Goal: Task Accomplishment & Management: Use online tool/utility

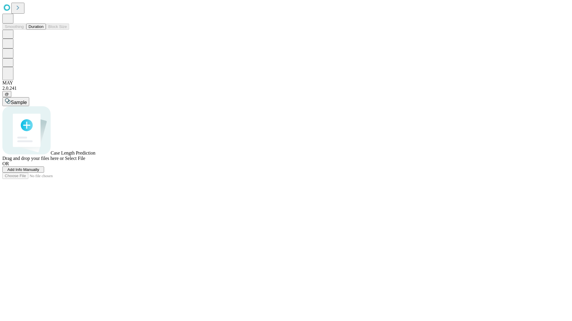
click at [43, 30] on button "Duration" at bounding box center [36, 27] width 20 height 6
click at [39, 172] on span "Add Info Manually" at bounding box center [23, 170] width 32 height 4
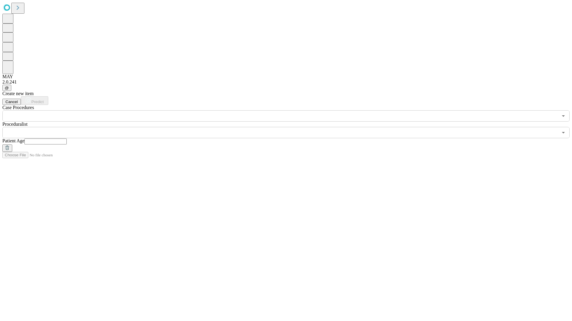
click at [67, 139] on input "text" at bounding box center [45, 142] width 42 height 6
type input "**"
click at [290, 127] on input "text" at bounding box center [279, 132] width 555 height 11
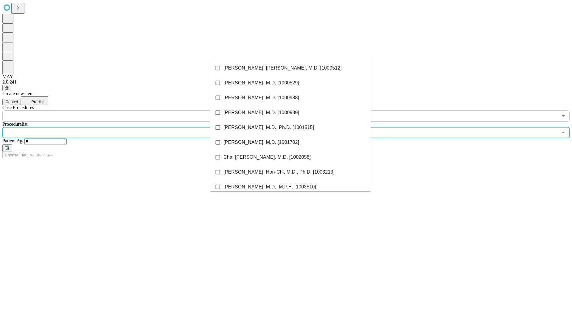
click at [290, 68] on li "[PERSON_NAME], [PERSON_NAME], M.D. [1000512]" at bounding box center [290, 68] width 161 height 15
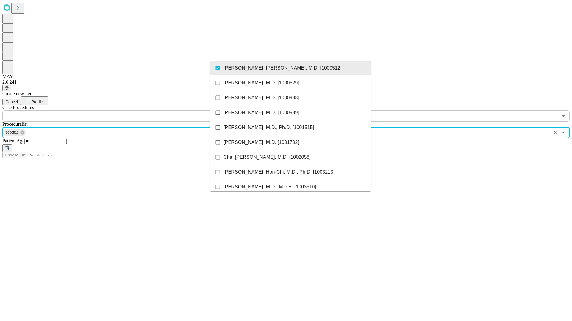
click at [125, 110] on input "text" at bounding box center [279, 115] width 555 height 11
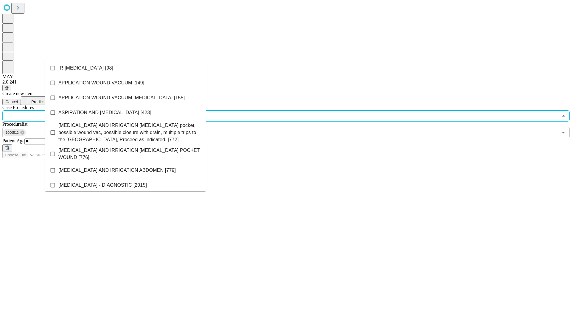
click at [125, 68] on li "IR [MEDICAL_DATA] [98]" at bounding box center [125, 68] width 161 height 15
